Goal: Task Accomplishment & Management: Manage account settings

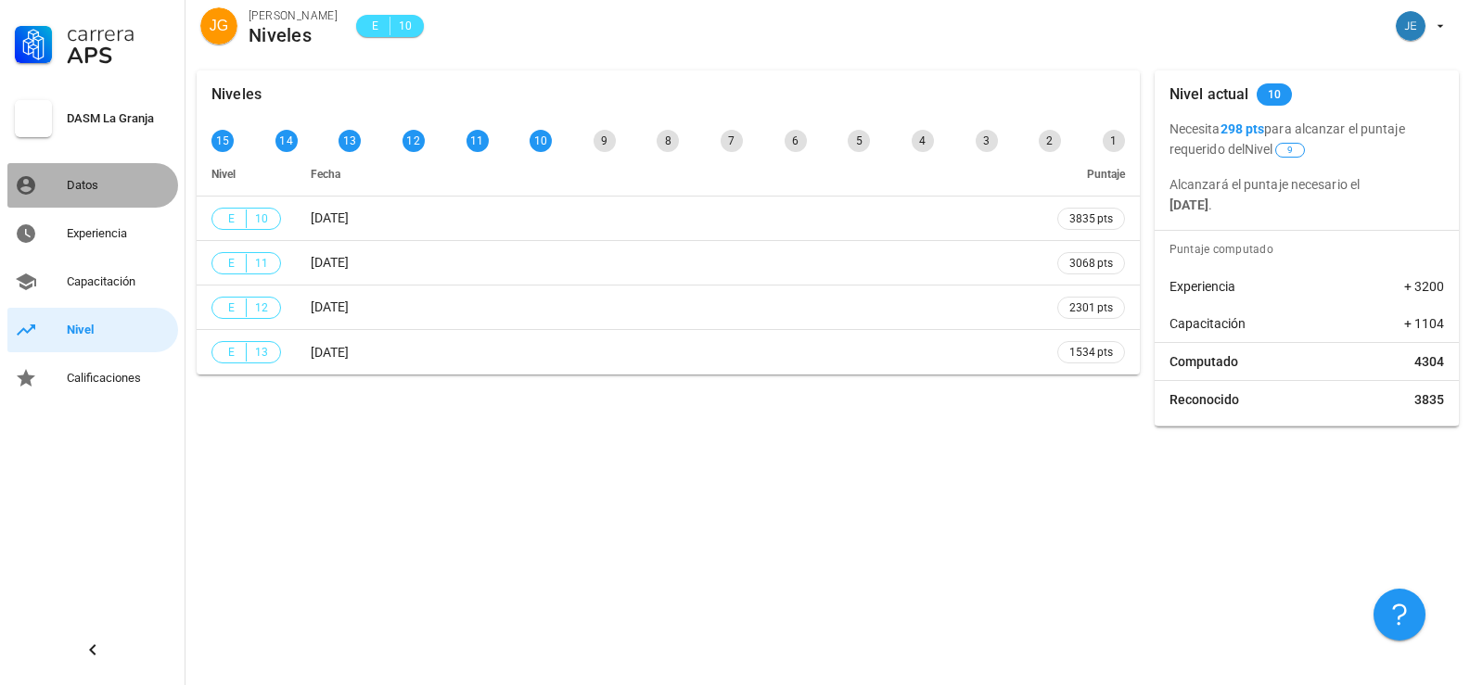
click at [82, 188] on div "Datos" at bounding box center [119, 185] width 104 height 15
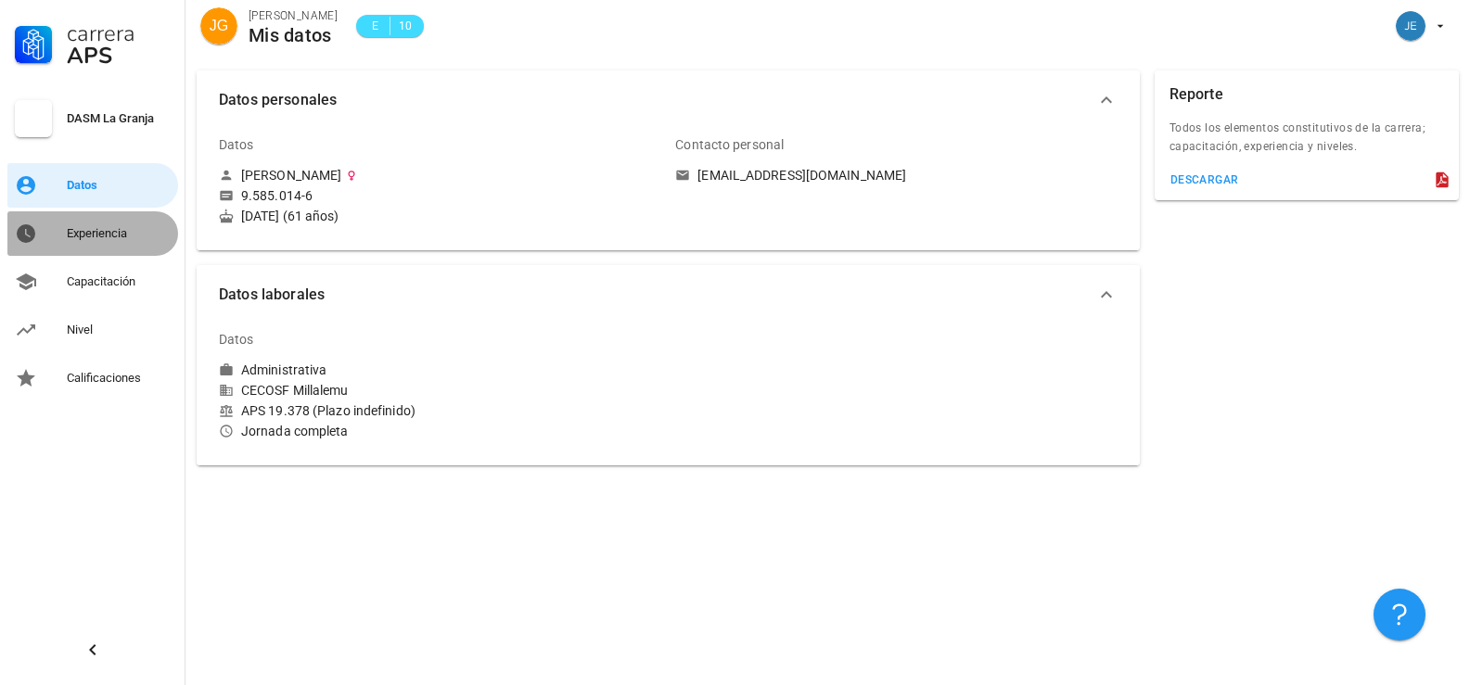
click at [83, 238] on div "Experiencia" at bounding box center [119, 233] width 104 height 15
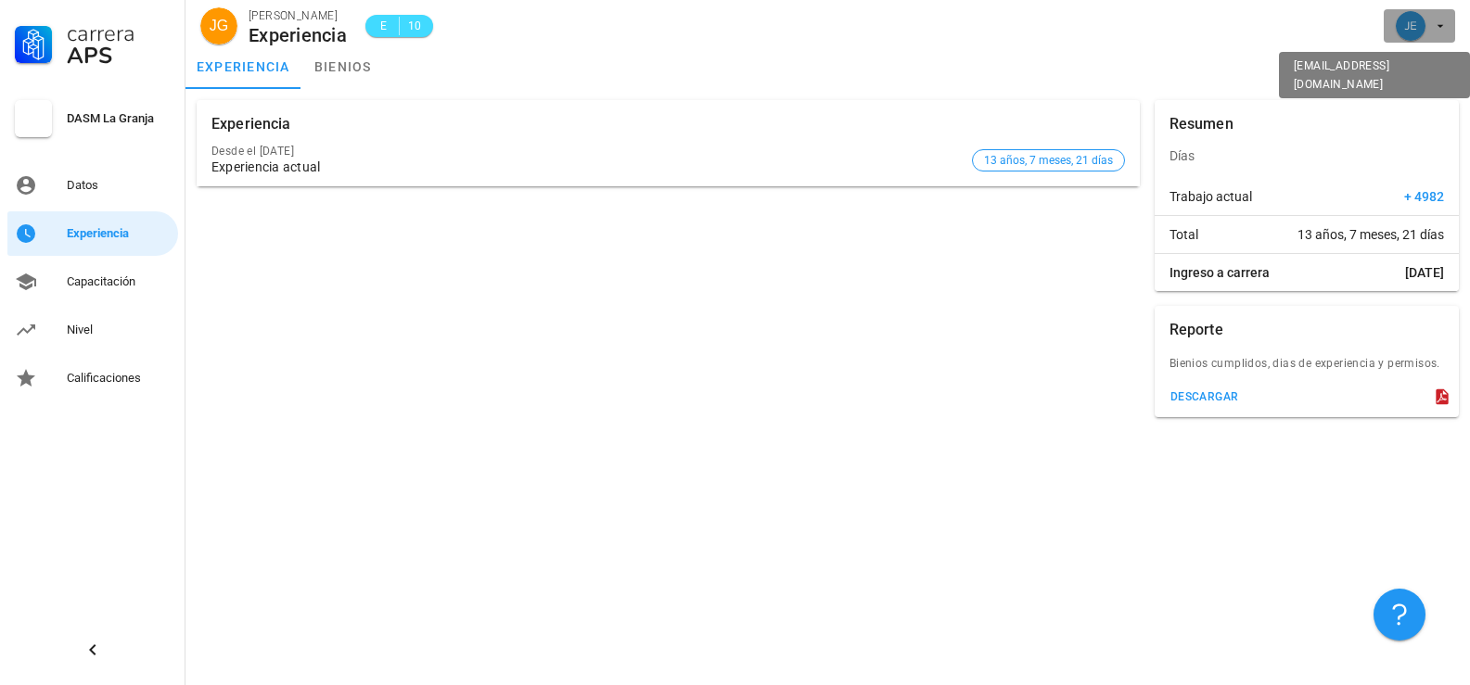
click at [1439, 24] on icon "button" at bounding box center [1440, 26] width 15 height 15
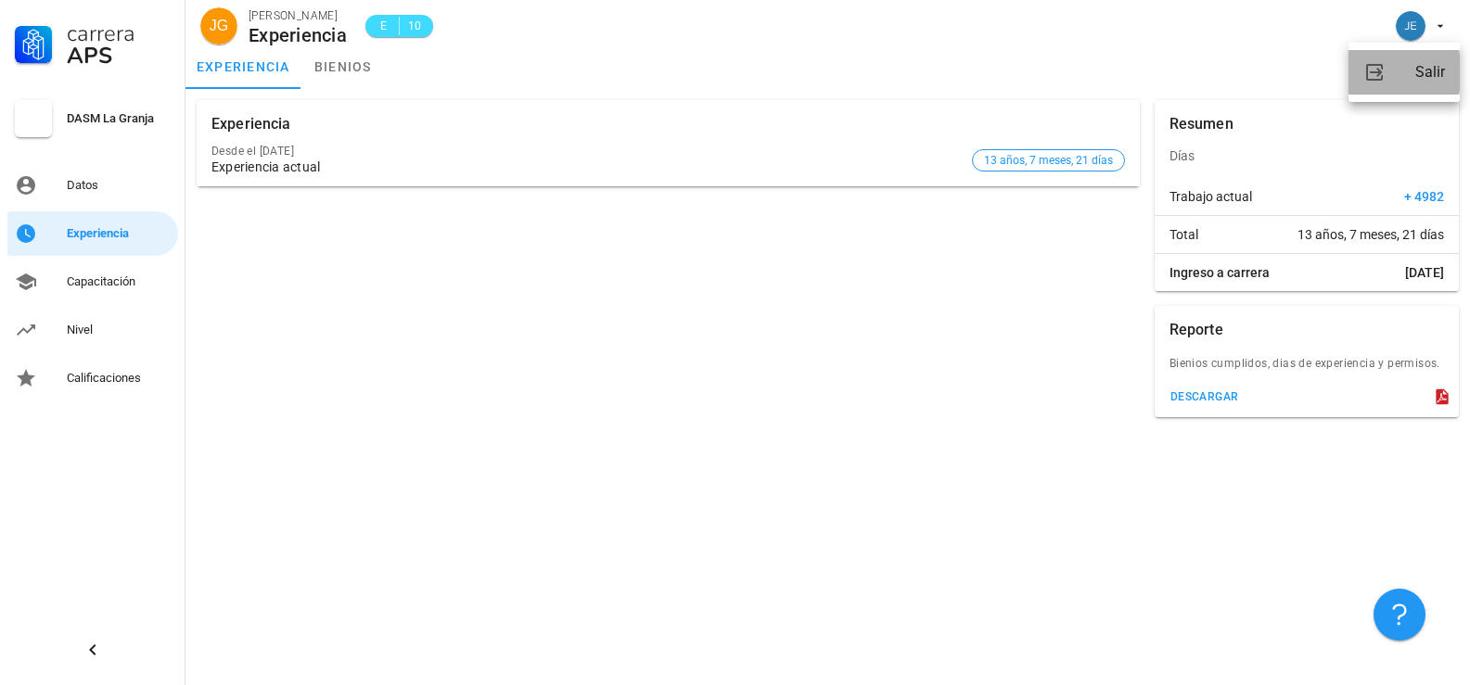
click at [1425, 79] on div "Salir" at bounding box center [1430, 72] width 30 height 37
